Goal: Share content: Share content

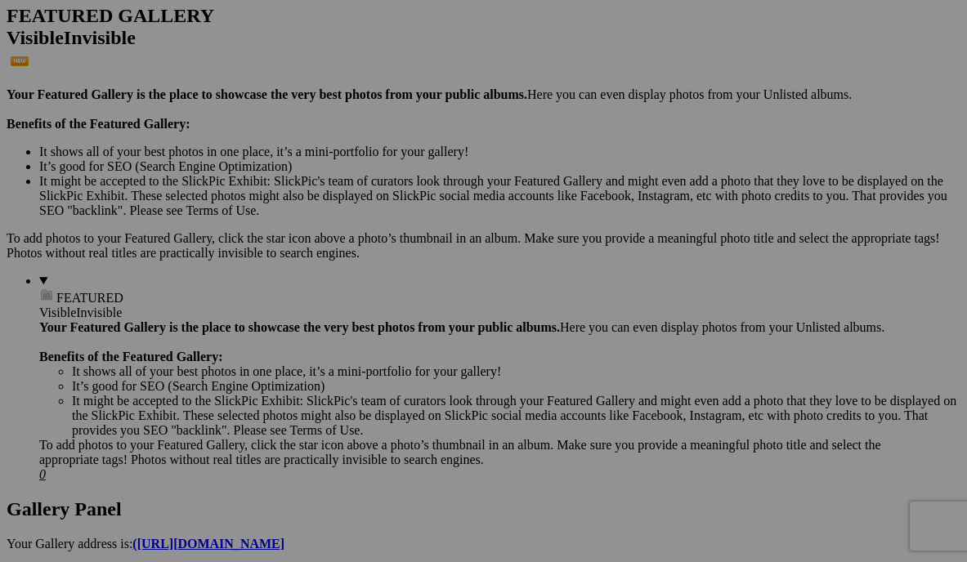
scroll to position [467, 0]
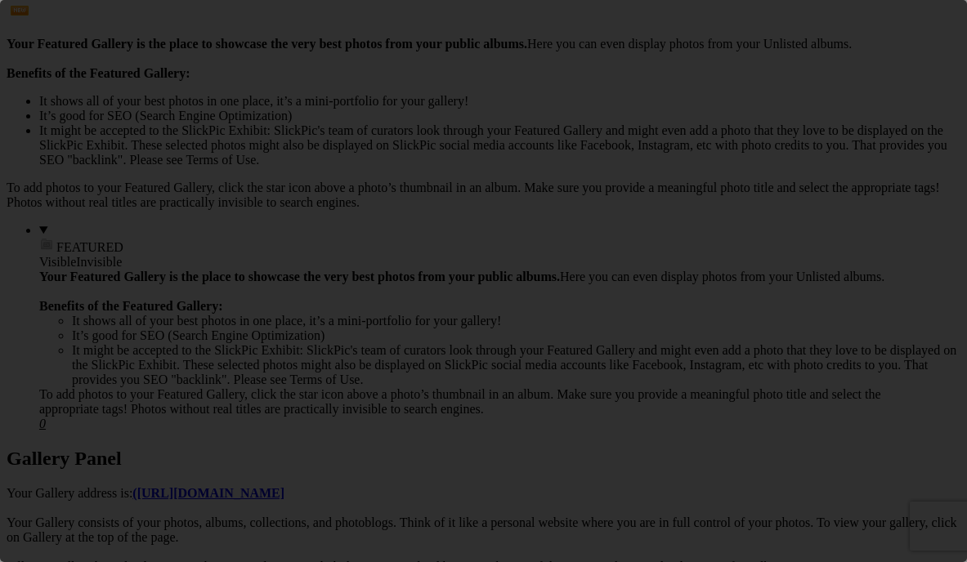
scroll to position [0, 0]
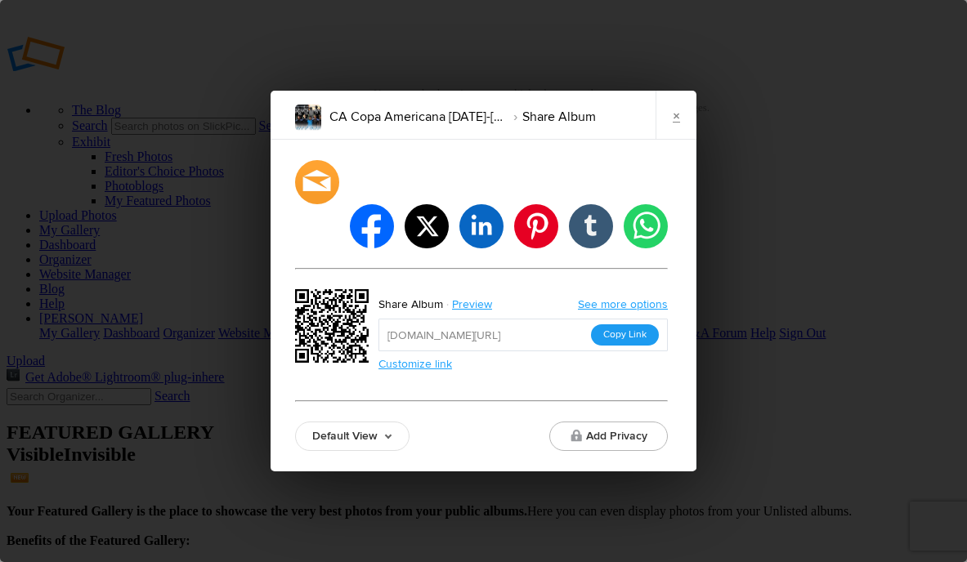
click at [626, 324] on button "Copy Link" at bounding box center [625, 334] width 68 height 21
click at [690, 129] on link "×" at bounding box center [675, 115] width 41 height 49
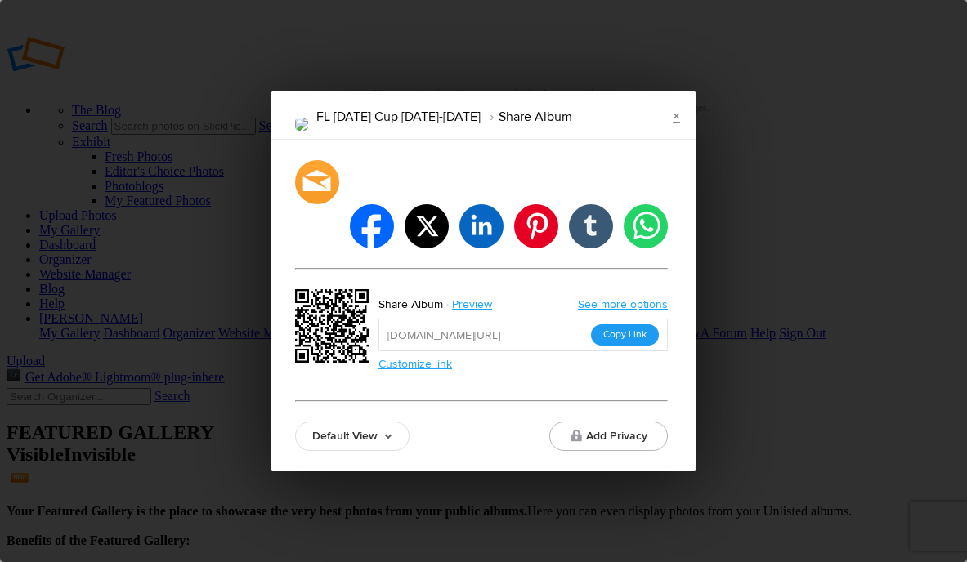
click at [628, 324] on button "Copy Link" at bounding box center [625, 334] width 68 height 21
click at [692, 140] on link "×" at bounding box center [675, 115] width 41 height 49
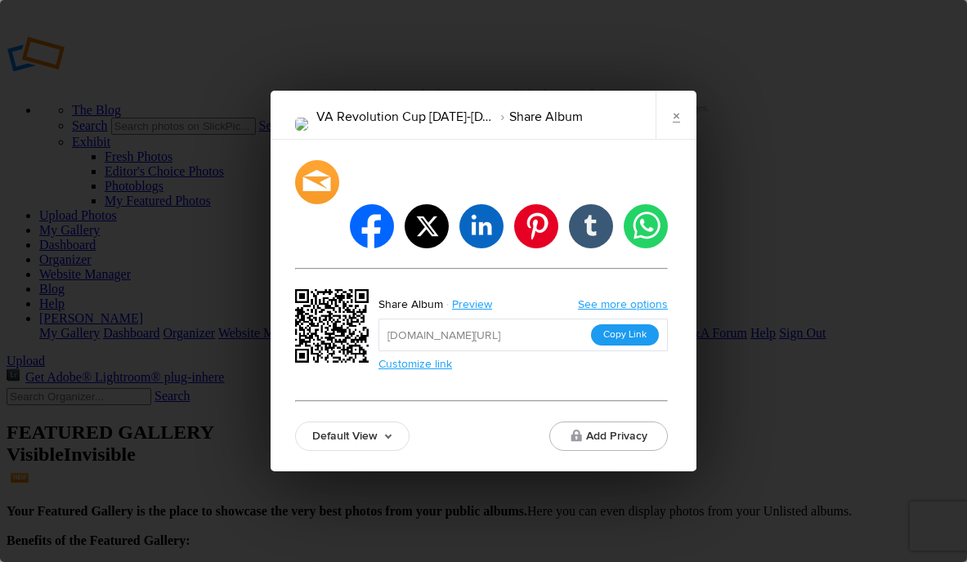
click at [640, 324] on button "Copy Link" at bounding box center [625, 334] width 68 height 21
click at [680, 138] on link "×" at bounding box center [675, 115] width 41 height 49
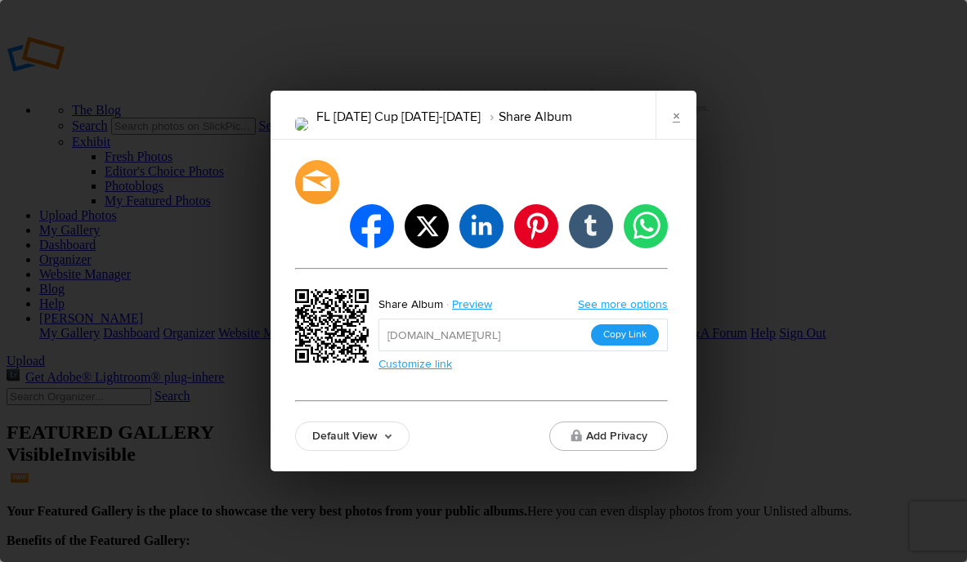
click at [612, 324] on button "Copy Link" at bounding box center [625, 334] width 68 height 21
click at [672, 129] on link "×" at bounding box center [675, 115] width 41 height 49
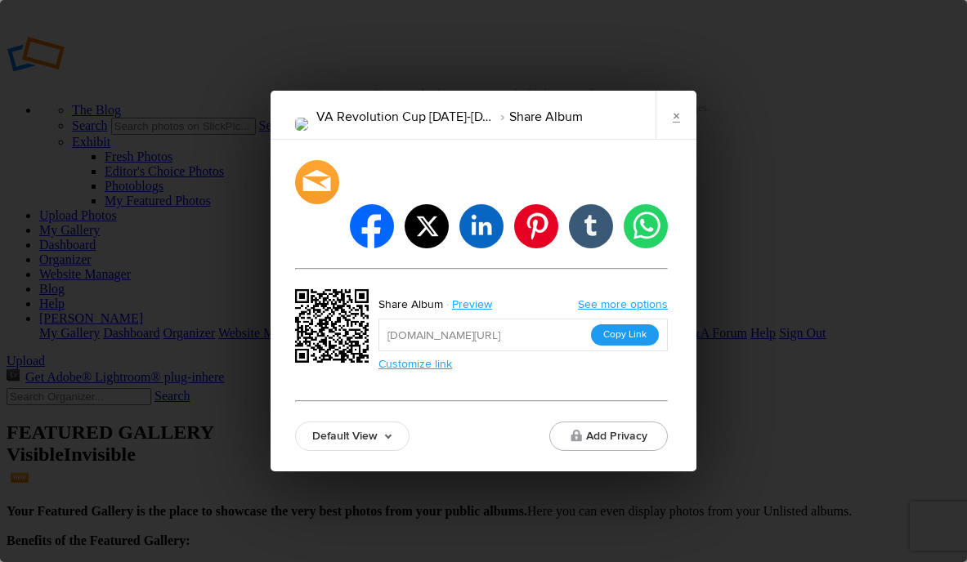
click at [639, 324] on button "Copy Link" at bounding box center [625, 334] width 68 height 21
click at [614, 324] on button "Copy Link" at bounding box center [625, 334] width 68 height 21
click at [689, 140] on link "×" at bounding box center [675, 115] width 41 height 49
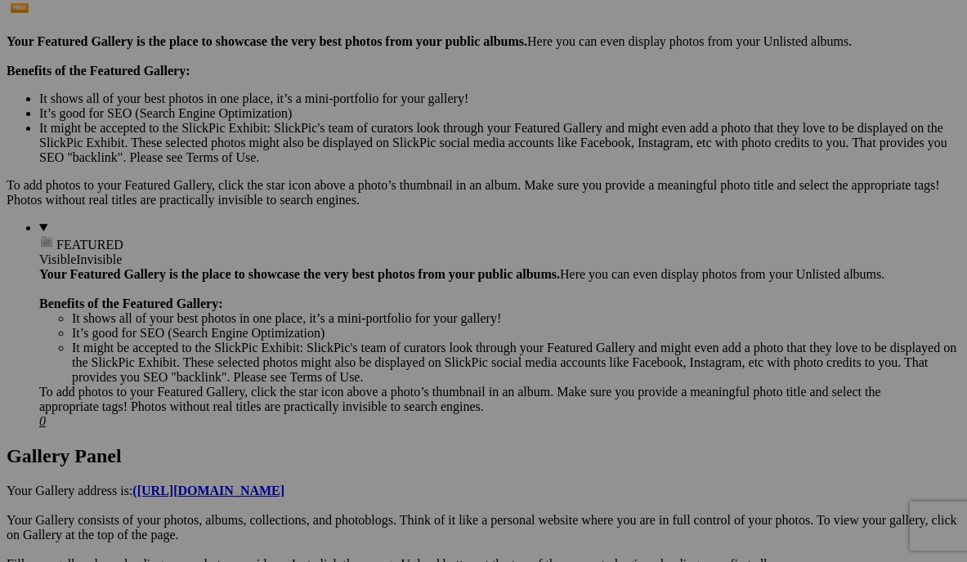
scroll to position [500, 0]
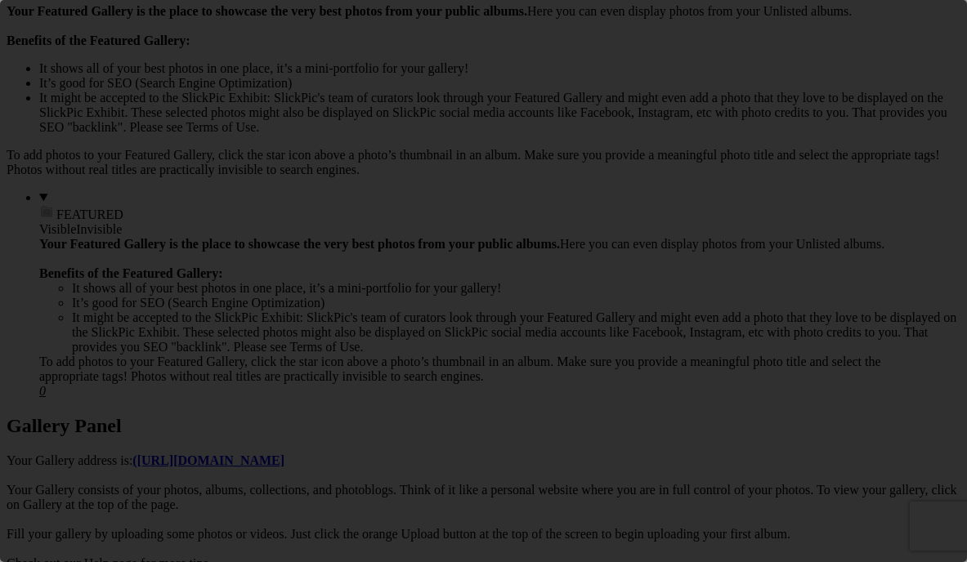
scroll to position [0, 0]
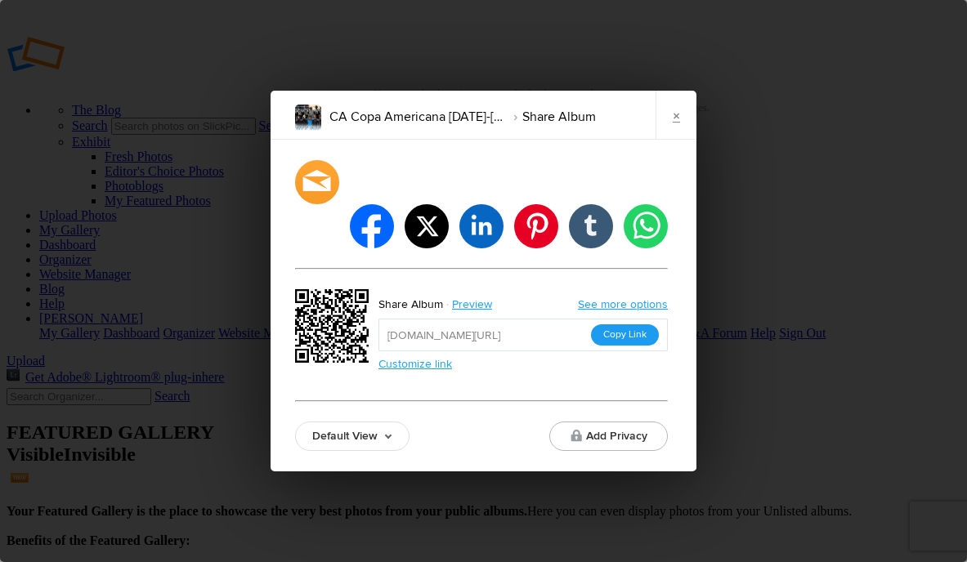
click at [636, 324] on button "Copy Link" at bounding box center [625, 334] width 68 height 21
